Goal: Task Accomplishment & Management: Manage account settings

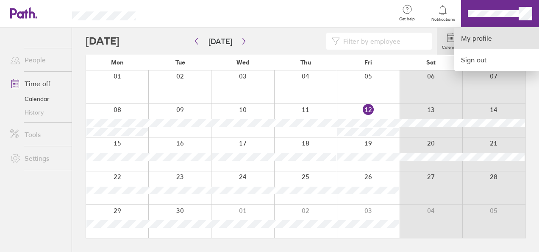
click at [480, 41] on link "My profile" at bounding box center [496, 39] width 85 height 22
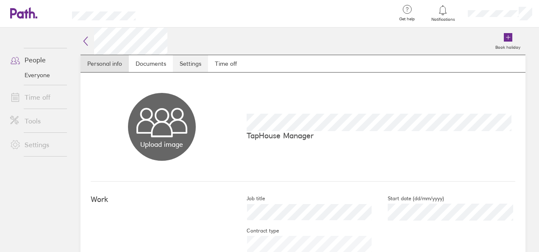
click at [186, 67] on link "Settings" at bounding box center [190, 63] width 35 height 17
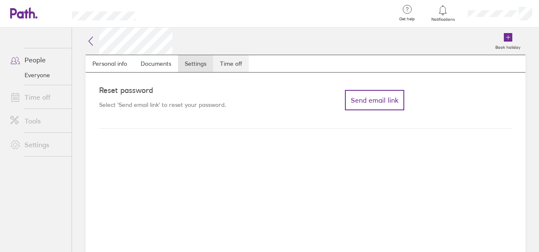
click at [235, 65] on link "Time off" at bounding box center [231, 63] width 36 height 17
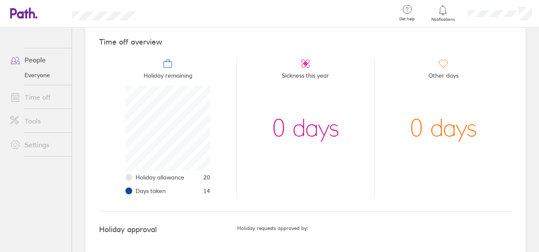
scroll to position [86, 0]
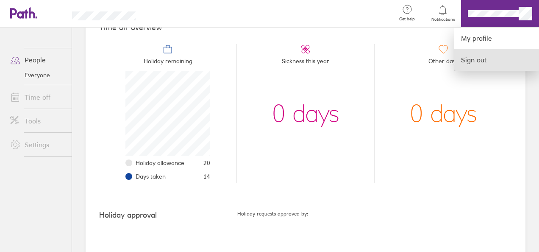
click at [492, 61] on link "Sign out" at bounding box center [496, 59] width 85 height 21
